Goal: Find specific page/section: Find specific page/section

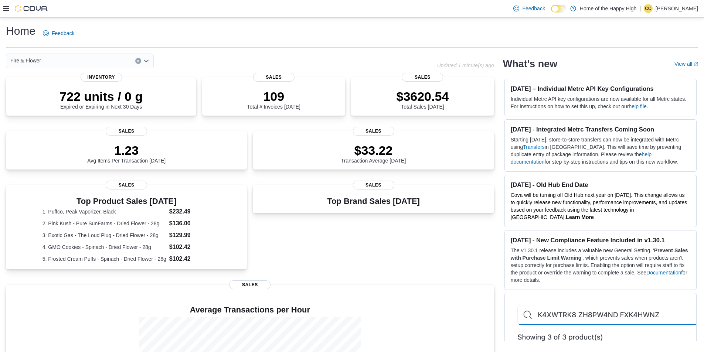
click at [4, 9] on icon at bounding box center [6, 8] width 6 height 4
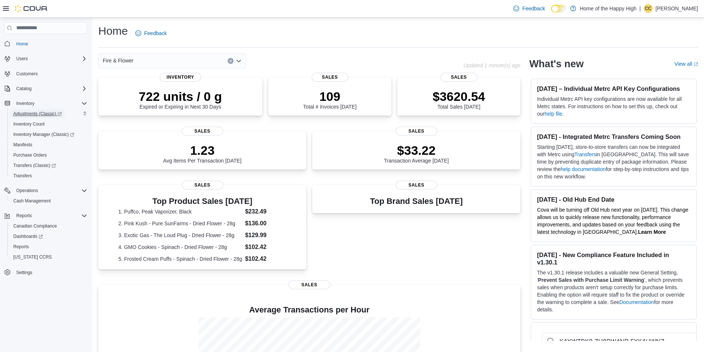
click at [33, 116] on span "Adjustments (Classic)" at bounding box center [37, 114] width 48 height 6
